Goal: Task Accomplishment & Management: Use online tool/utility

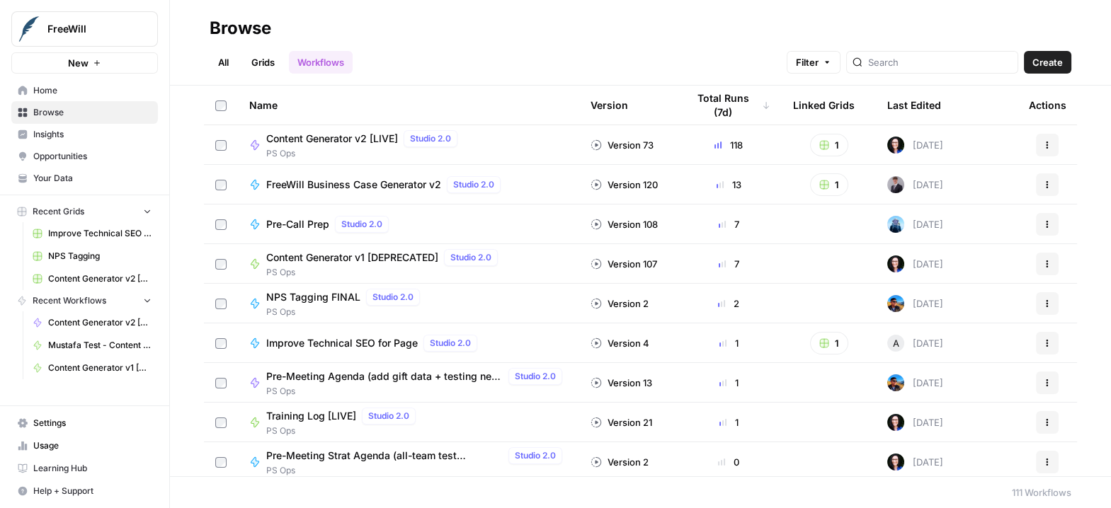
click at [323, 137] on span "Content Generator v2 [LIVE]" at bounding box center [332, 139] width 132 height 14
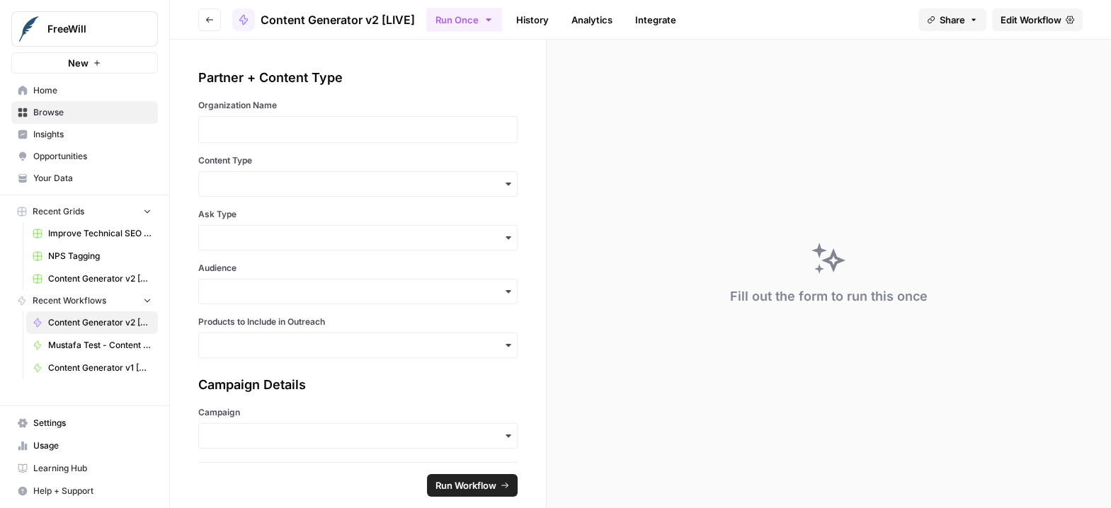
click at [531, 21] on link "History" at bounding box center [533, 19] width 50 height 23
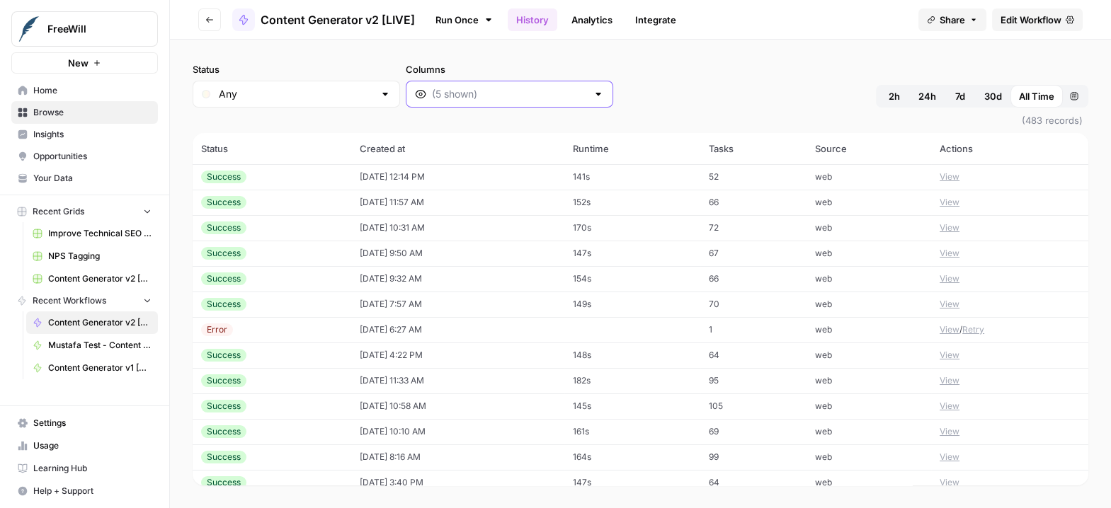
click at [432, 100] on input "Columns" at bounding box center [509, 94] width 155 height 14
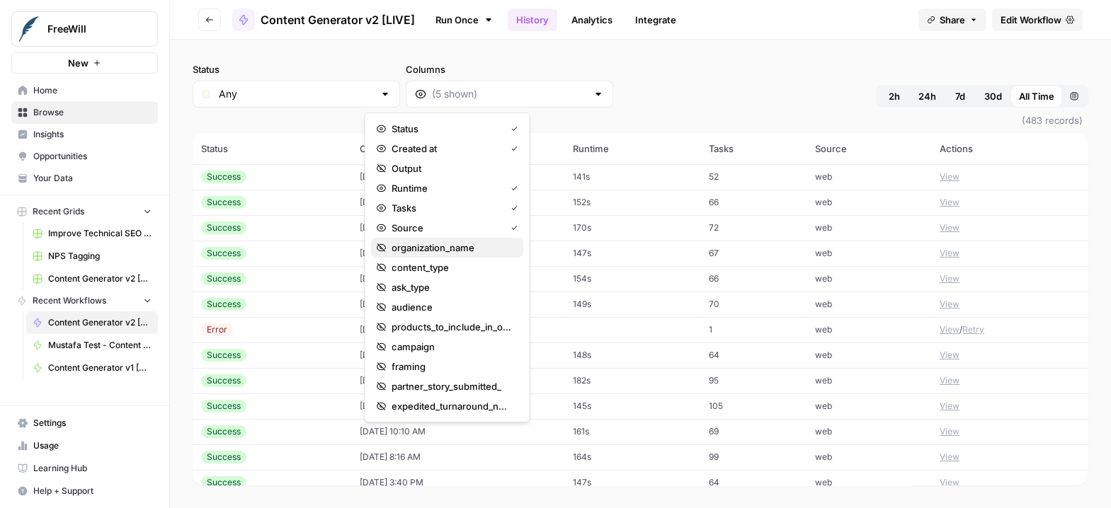
click at [416, 245] on span "organization_name" at bounding box center [451, 248] width 120 height 14
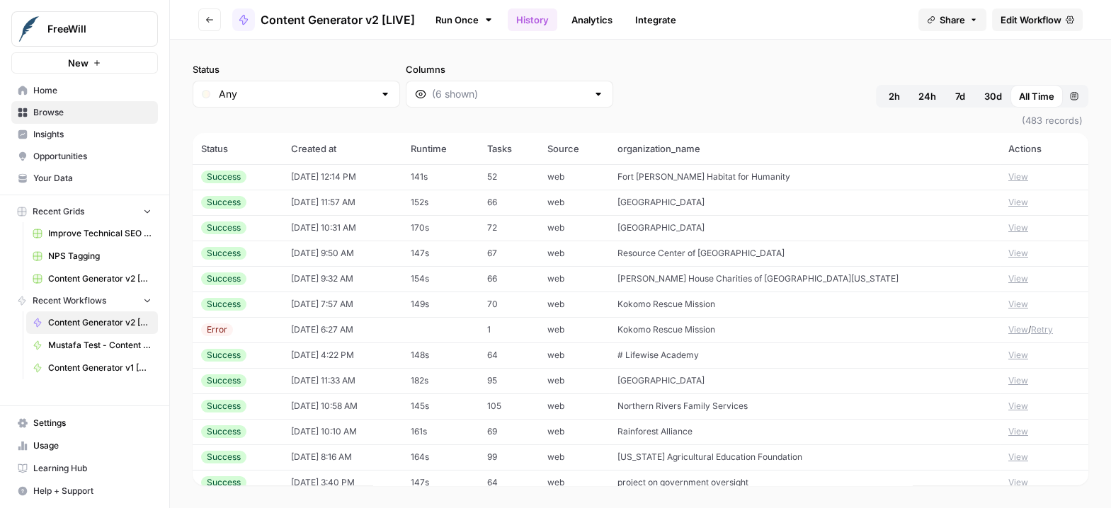
click at [677, 344] on td "# Lifewise Academy" at bounding box center [804, 355] width 391 height 25
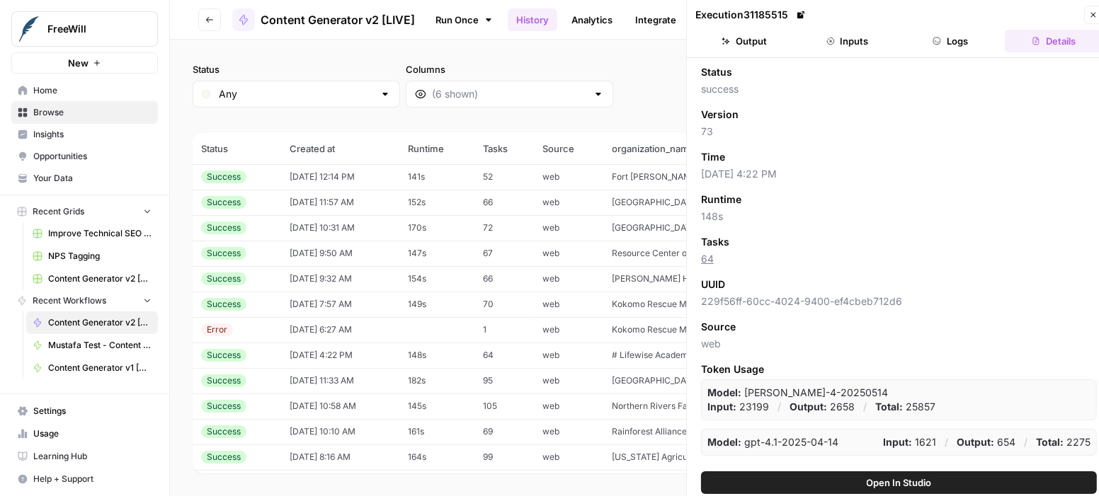
click at [643, 332] on span "Kokomo Rescue Mission" at bounding box center [661, 329] width 98 height 11
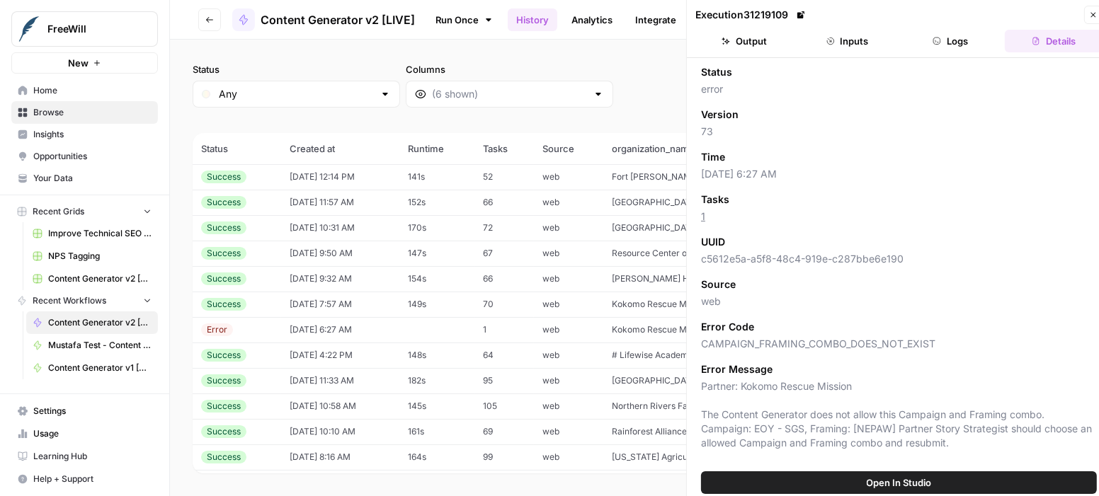
click at [1095, 13] on icon "button" at bounding box center [1093, 15] width 5 height 5
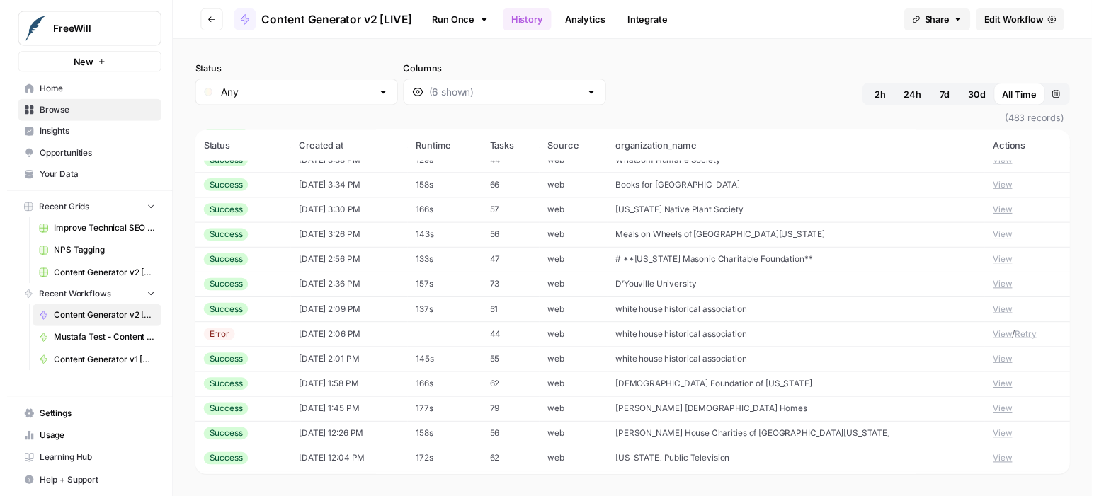
scroll to position [775, 0]
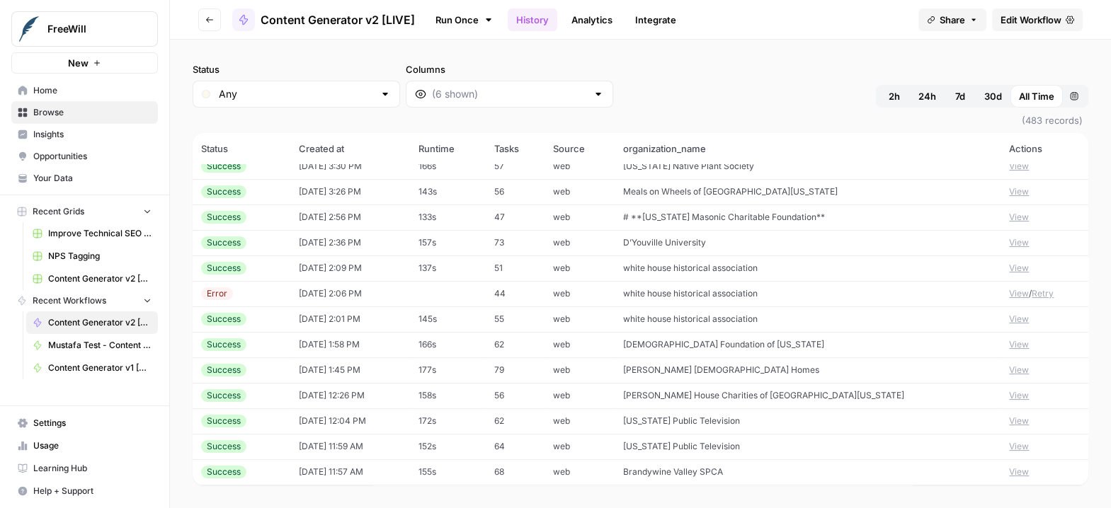
click at [1009, 345] on button "View" at bounding box center [1019, 344] width 20 height 13
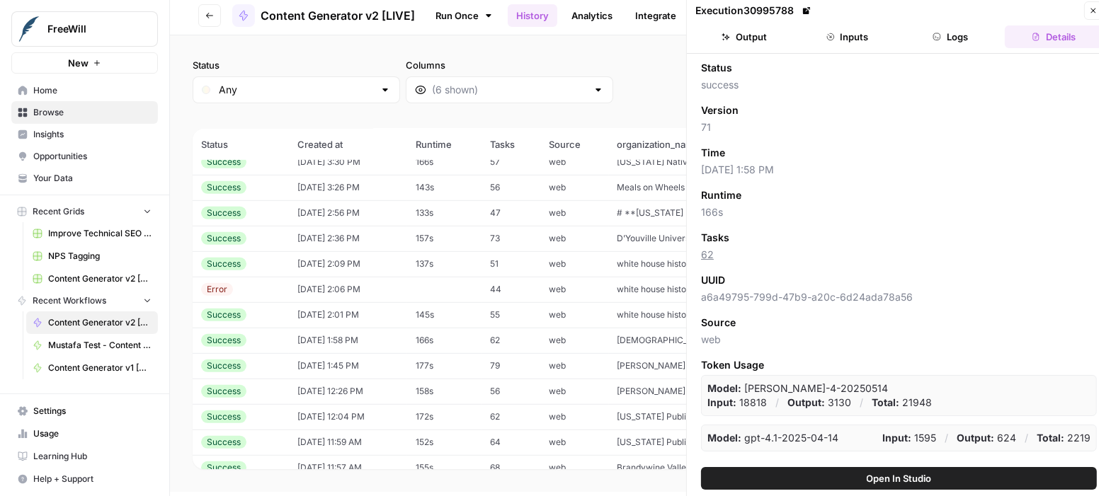
scroll to position [11, 0]
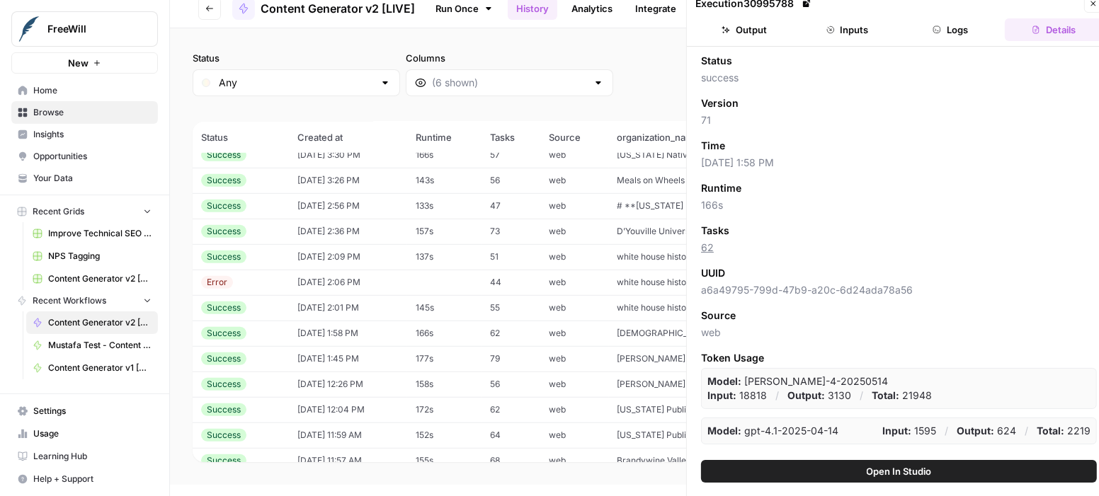
click at [849, 30] on button "Inputs" at bounding box center [847, 29] width 98 height 23
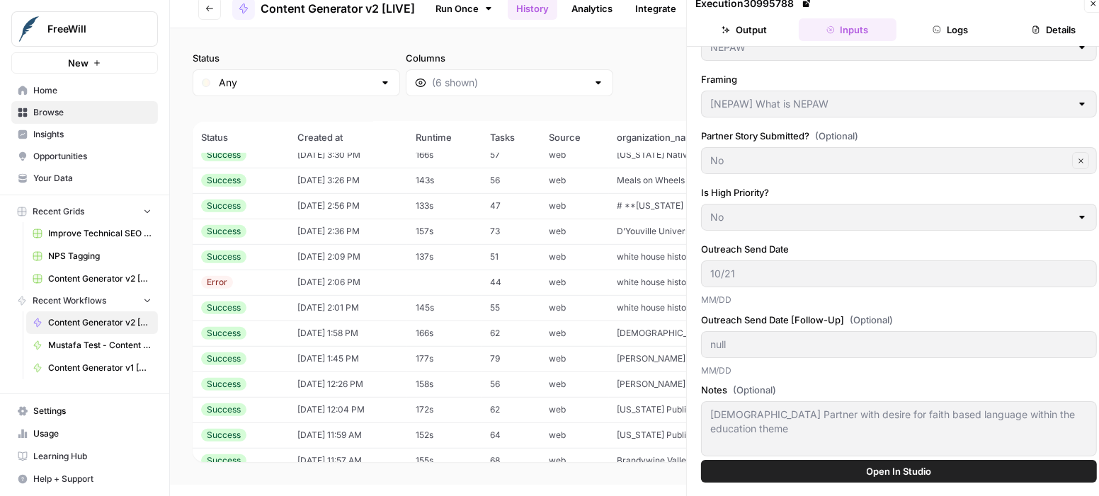
scroll to position [322, 0]
click at [940, 34] on button "Logs" at bounding box center [951, 29] width 98 height 23
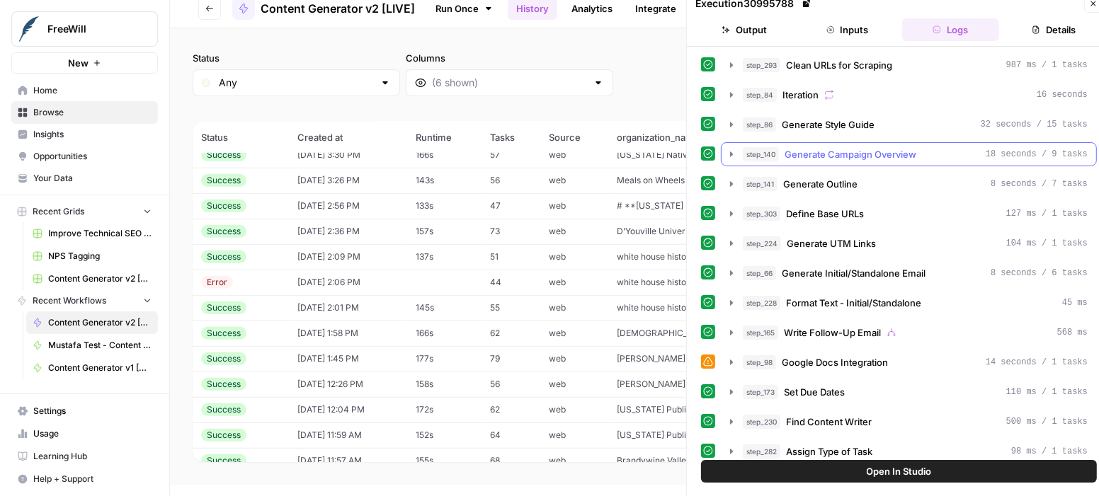
scroll to position [386, 0]
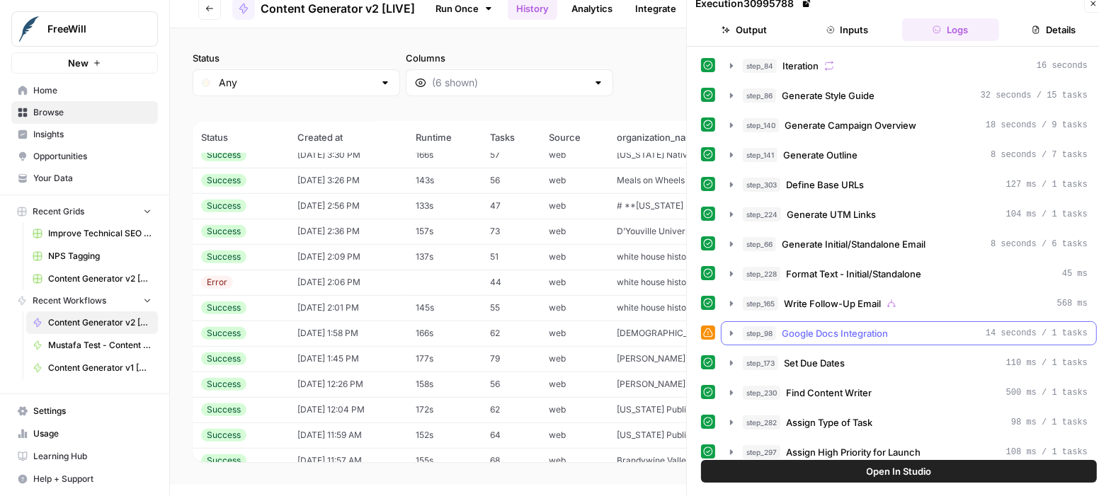
click at [731, 328] on icon "button" at bounding box center [731, 333] width 11 height 11
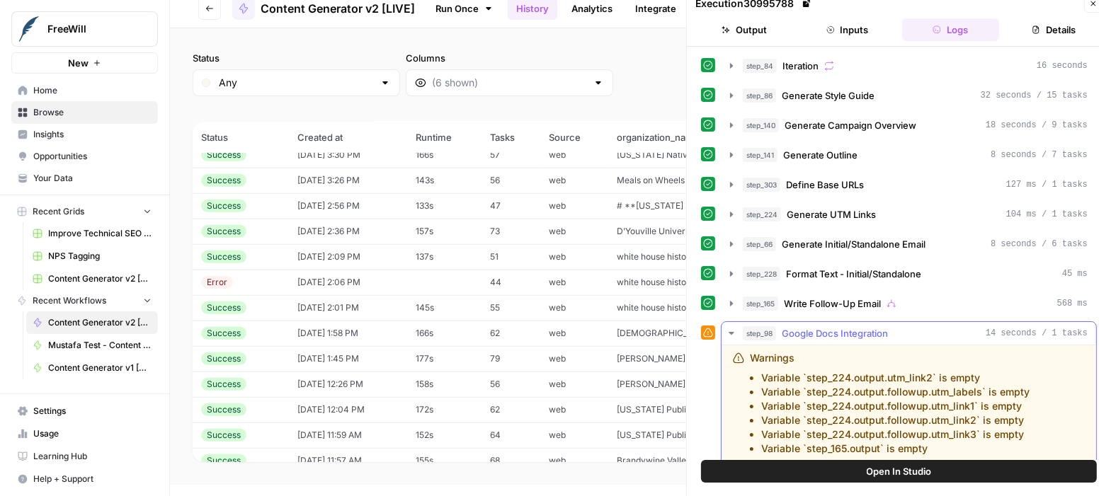
click at [808, 326] on span "Google Docs Integration" at bounding box center [834, 333] width 106 height 14
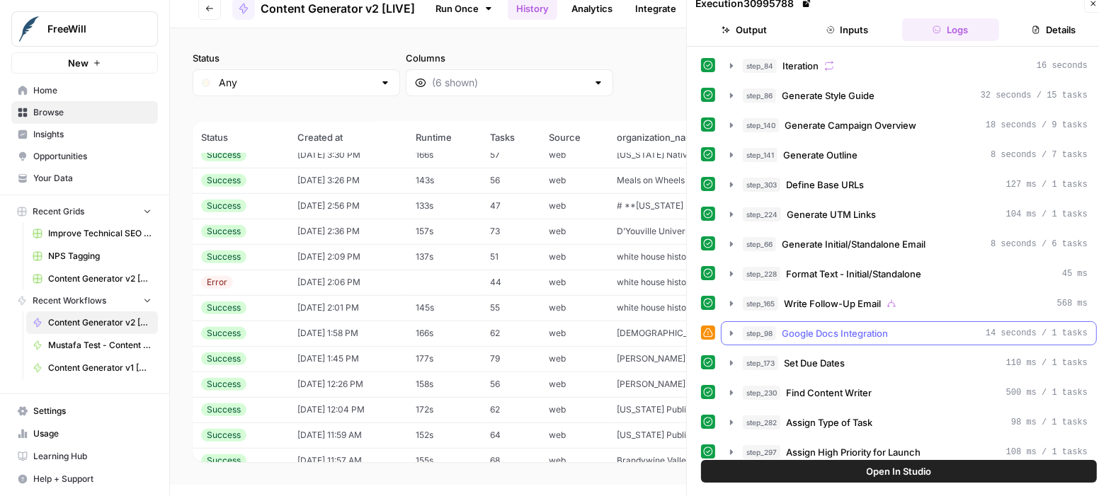
click at [820, 326] on span "Google Docs Integration" at bounding box center [834, 333] width 106 height 14
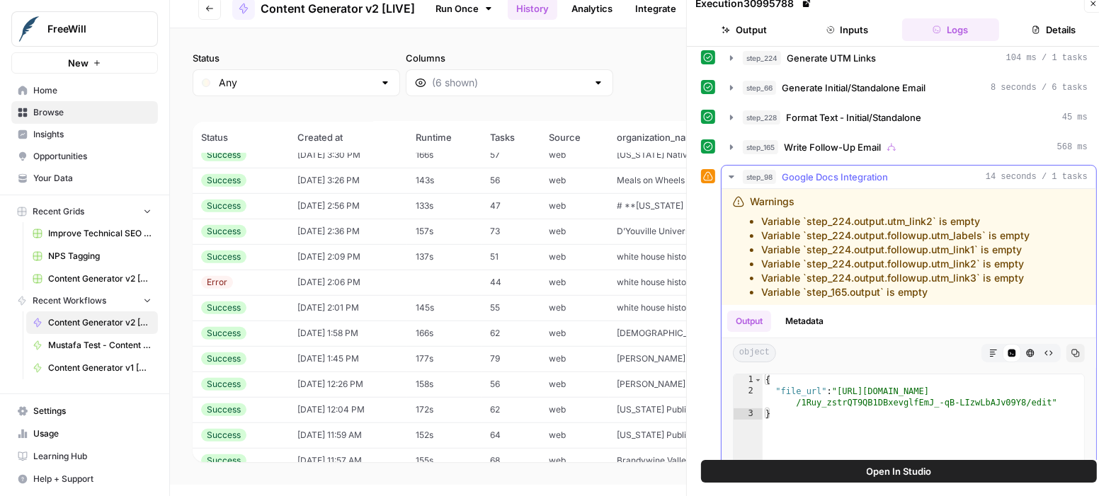
scroll to position [544, 0]
type textarea "**********"
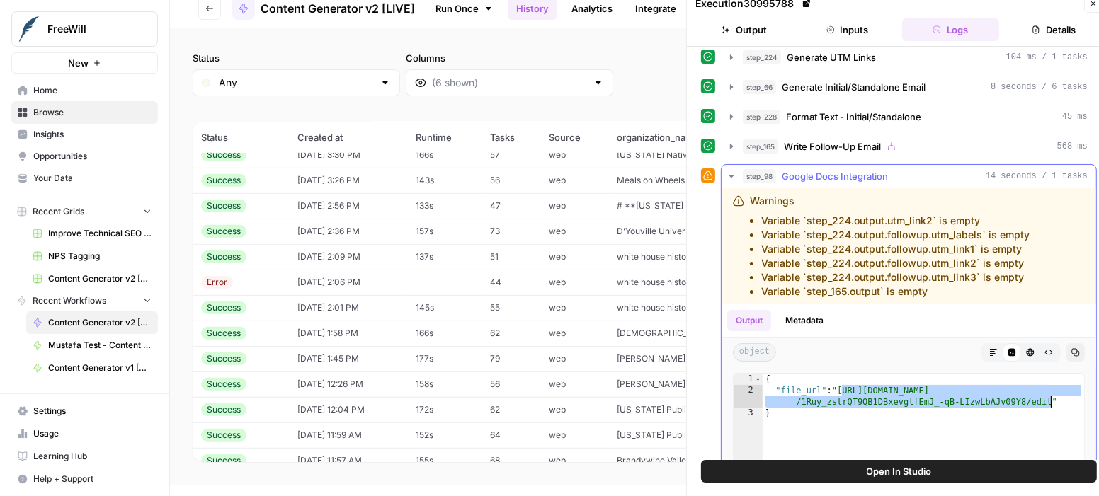
drag, startPoint x: 840, startPoint y: 374, endPoint x: 1049, endPoint y: 389, distance: 210.1
